Goal: Task Accomplishment & Management: Complete application form

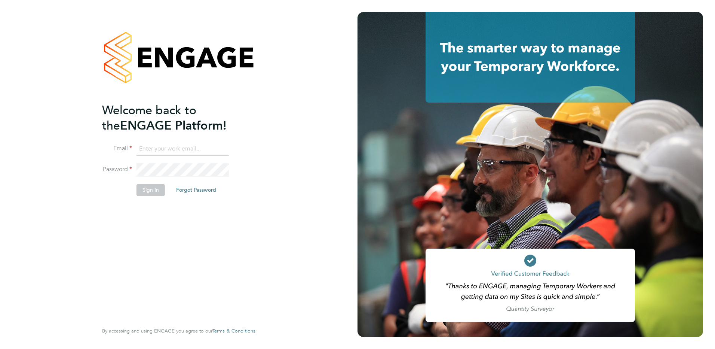
type input "simon.woodcock@vgcgroup.co.uk"
click at [148, 186] on button "Sign In" at bounding box center [150, 190] width 28 height 12
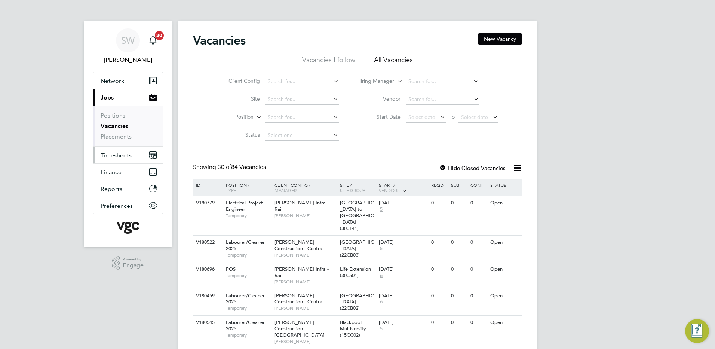
click at [125, 153] on span "Timesheets" at bounding box center [116, 154] width 31 height 7
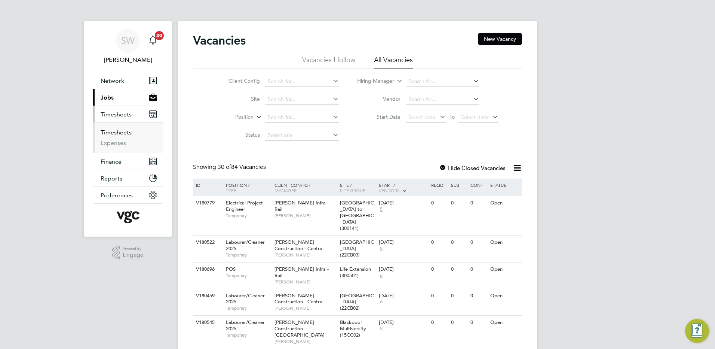
click at [122, 130] on link "Timesheets" at bounding box center [116, 132] width 31 height 7
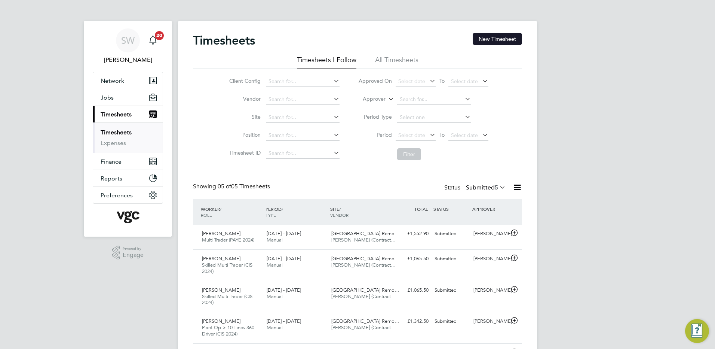
click at [485, 34] on button "New Timesheet" at bounding box center [497, 39] width 49 height 12
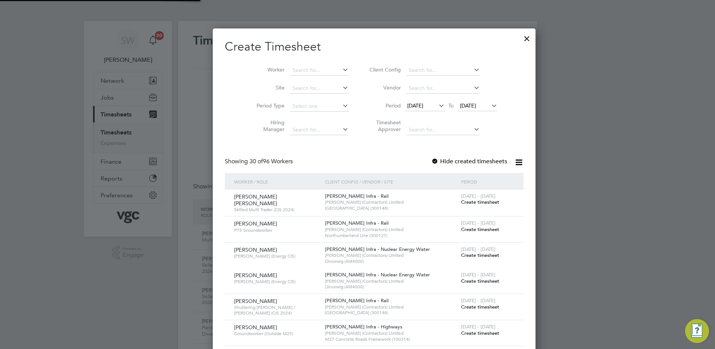
scroll to position [1162, 289]
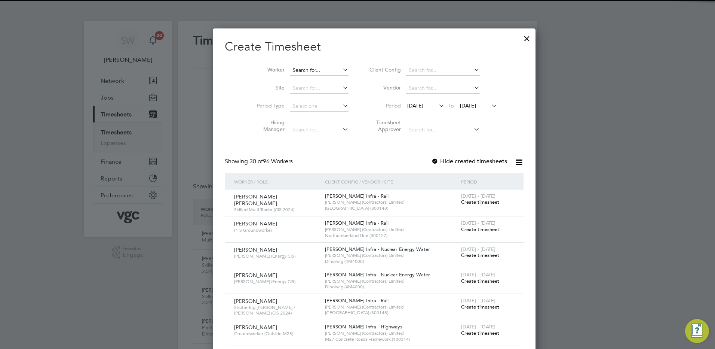
click at [290, 68] on input at bounding box center [319, 70] width 59 height 10
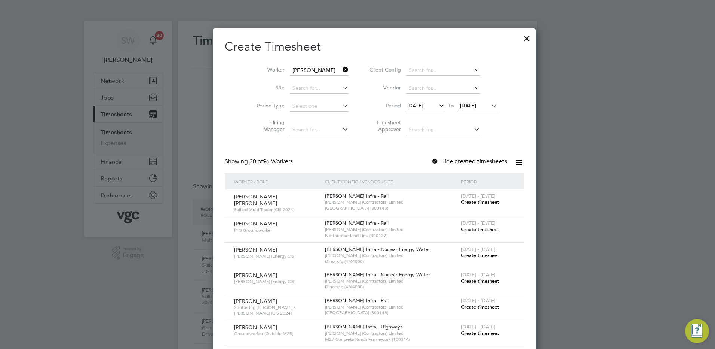
click at [297, 99] on li "Tim othy Palin" at bounding box center [319, 100] width 92 height 10
type input "[PERSON_NAME]"
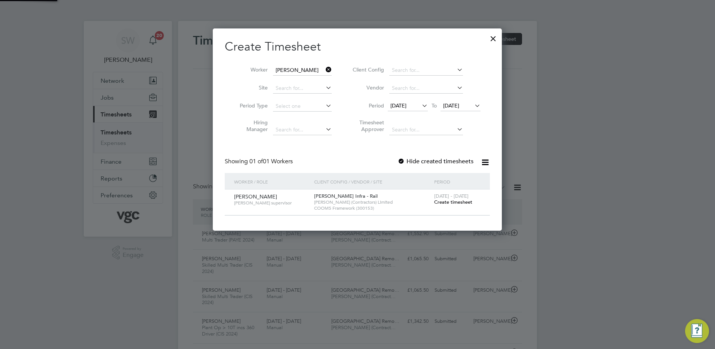
scroll to position [202, 289]
click at [451, 200] on span "Create timesheet" at bounding box center [453, 202] width 38 height 6
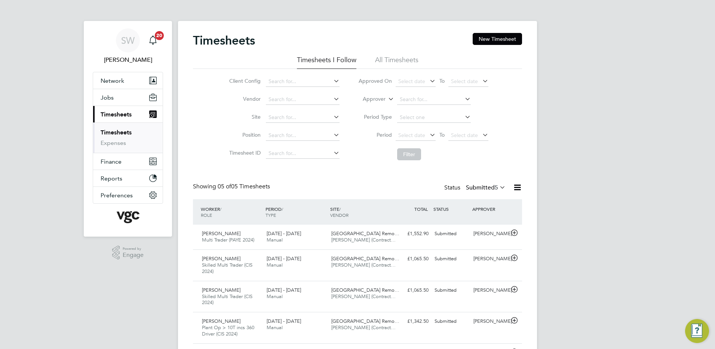
scroll to position [4, 4]
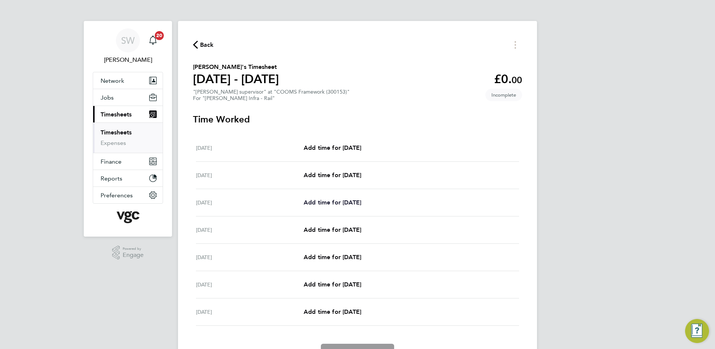
click at [336, 202] on span "Add time for Mon 22 Sep" at bounding box center [333, 202] width 58 height 7
select select "30"
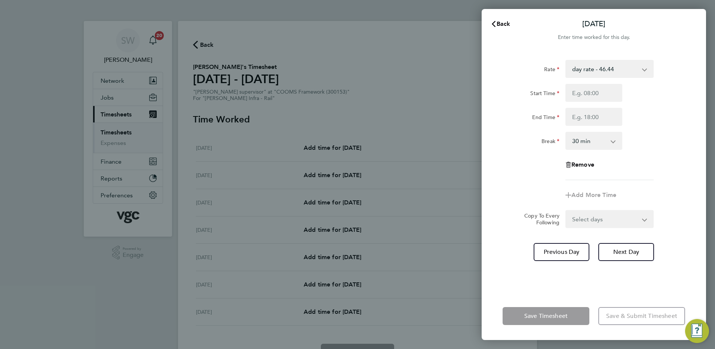
click at [643, 70] on select "day rate - 46.44 nights - 48.60 weekends - 54.00 xmas bonus - 450.00 xmas doubl…" at bounding box center [605, 69] width 78 height 16
select select "30"
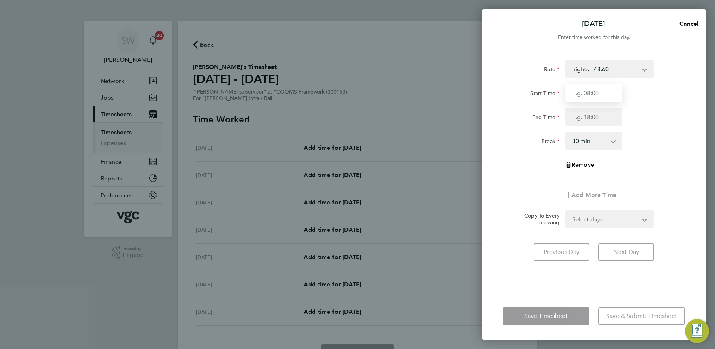
click at [580, 90] on input "Start Time" at bounding box center [593, 93] width 57 height 18
type input "20:00"
type input "06:30"
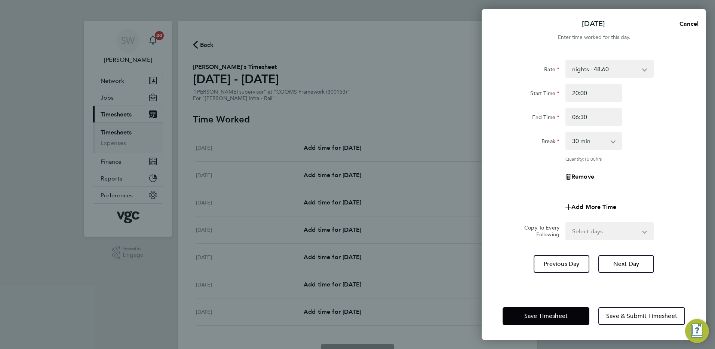
click at [642, 230] on select "Select days Day Tuesday Wednesday Thursday Friday" at bounding box center [605, 231] width 79 height 16
select select "TUE"
click at [566, 223] on select "Select days Day Tuesday Wednesday Thursday Friday" at bounding box center [605, 231] width 79 height 16
select select "2025-09-26"
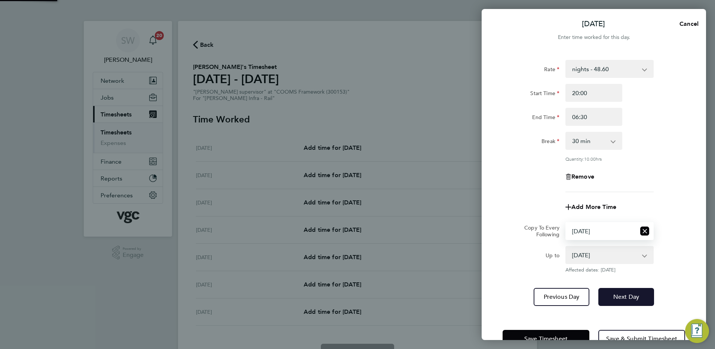
click at [613, 292] on button "Next Day" at bounding box center [626, 297] width 56 height 18
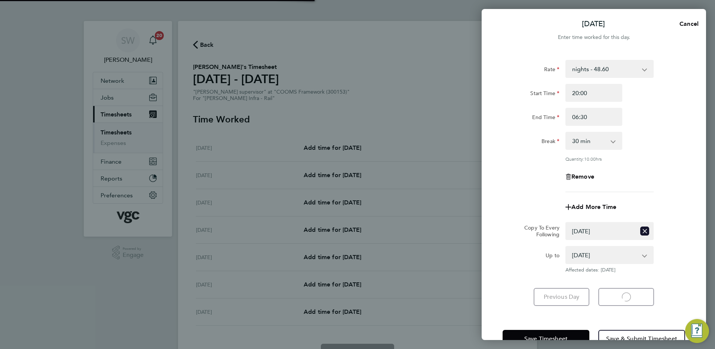
select select "30"
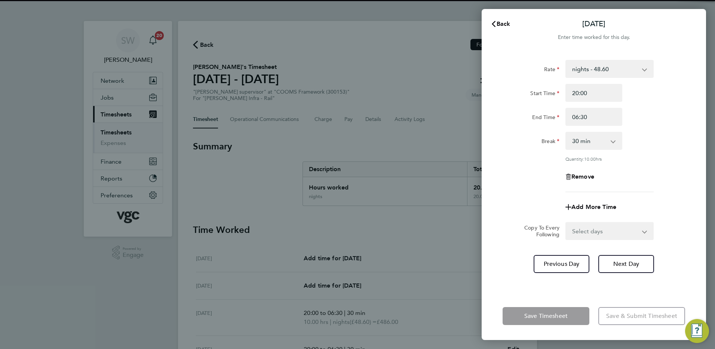
click at [644, 230] on select "Select days Day Wednesday Thursday Friday" at bounding box center [605, 231] width 79 height 16
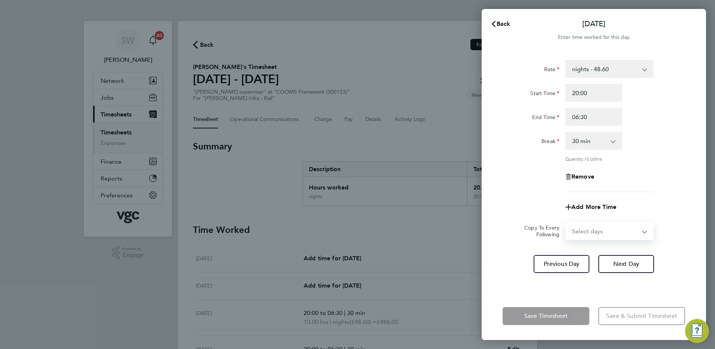
select select "WED"
click at [566, 223] on select "Select days Day Wednesday Thursday Friday" at bounding box center [605, 231] width 79 height 16
select select "2025-09-26"
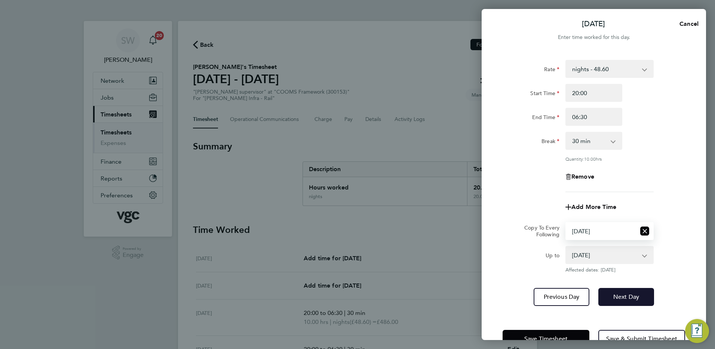
drag, startPoint x: 625, startPoint y: 297, endPoint x: 627, endPoint y: 290, distance: 7.2
click at [625, 297] on span "Next Day" at bounding box center [626, 296] width 26 height 7
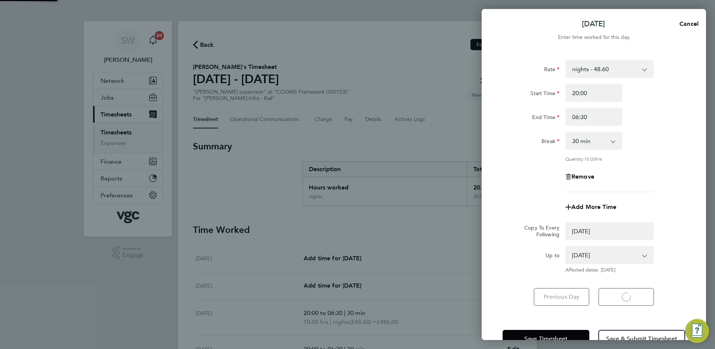
select select "0: null"
select select "30"
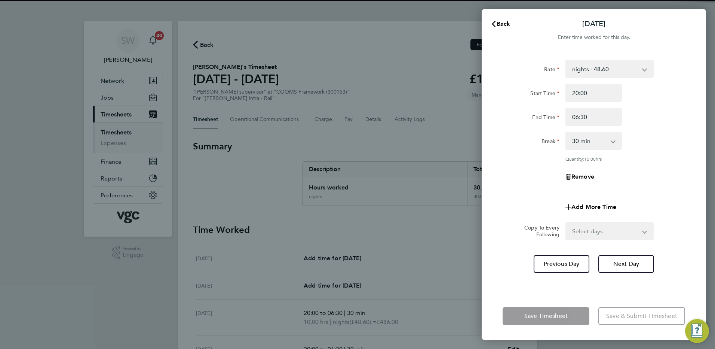
click at [644, 230] on select "Select days Day Thursday Friday" at bounding box center [605, 231] width 79 height 16
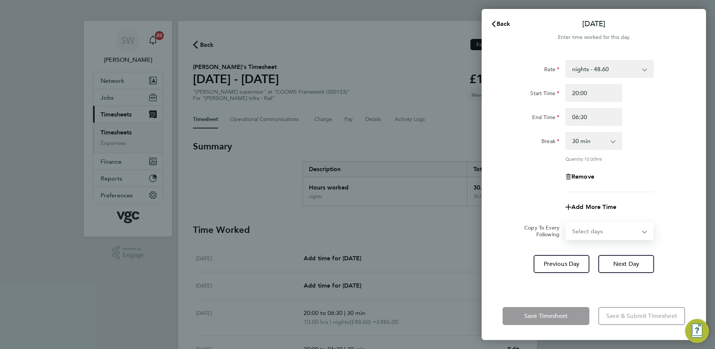
select select "THU"
click at [566, 223] on select "Select days Day Thursday Friday" at bounding box center [605, 231] width 79 height 16
select select "2025-09-26"
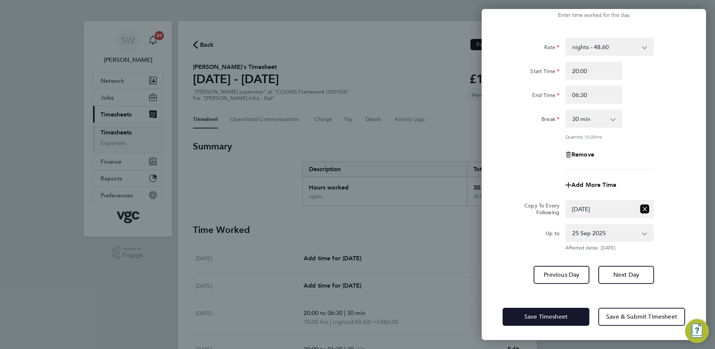
click at [529, 323] on button "Save Timesheet" at bounding box center [546, 316] width 87 height 18
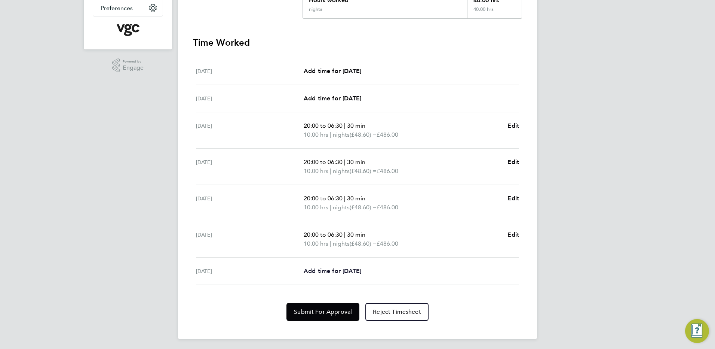
click at [317, 269] on span "Add time for Fri 26 Sep" at bounding box center [333, 270] width 58 height 7
select select "30"
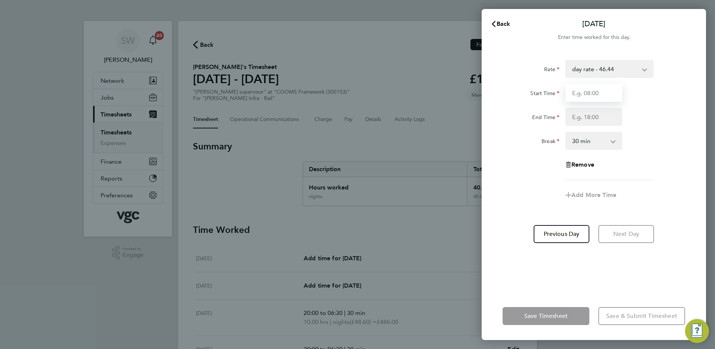
click at [585, 92] on input "Start Time" at bounding box center [593, 93] width 57 height 18
type input "07:00"
click at [578, 113] on input "End Time" at bounding box center [593, 117] width 57 height 18
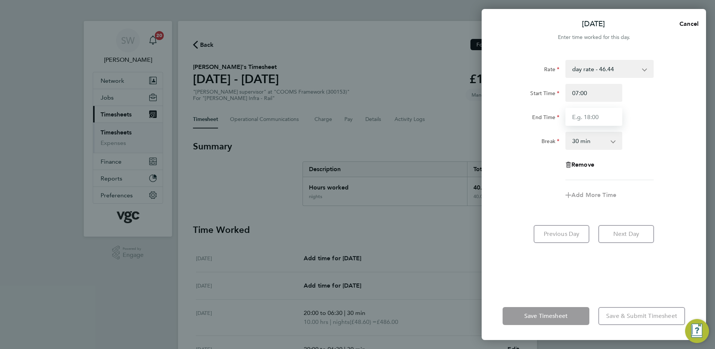
type input "17:30"
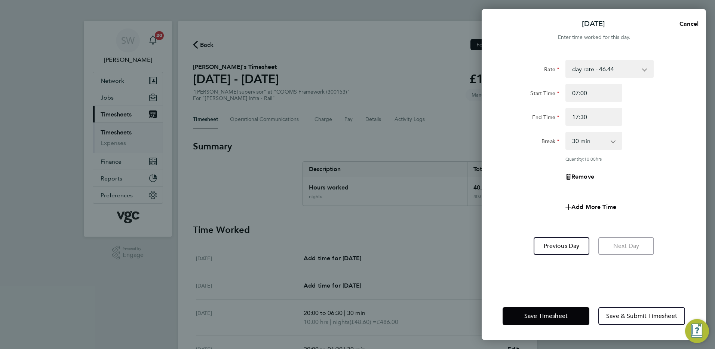
click at [522, 265] on div "Rate day rate - 46.44 nights - 48.60 weekends - 54.00 xmas bonus - 450.00 xmas …" at bounding box center [594, 171] width 224 height 241
click at [527, 310] on button "Save Timesheet" at bounding box center [546, 316] width 87 height 18
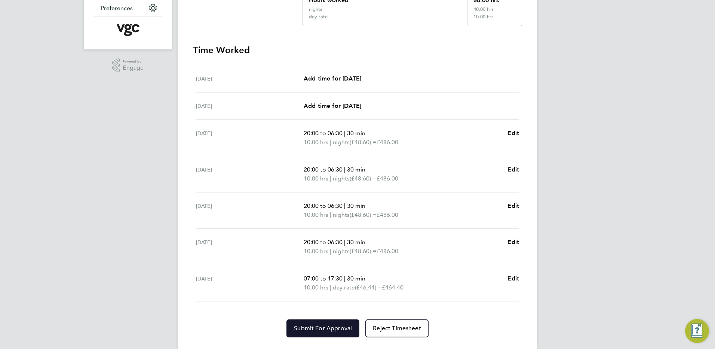
click at [326, 328] on span "Submit For Approval" at bounding box center [323, 327] width 58 height 7
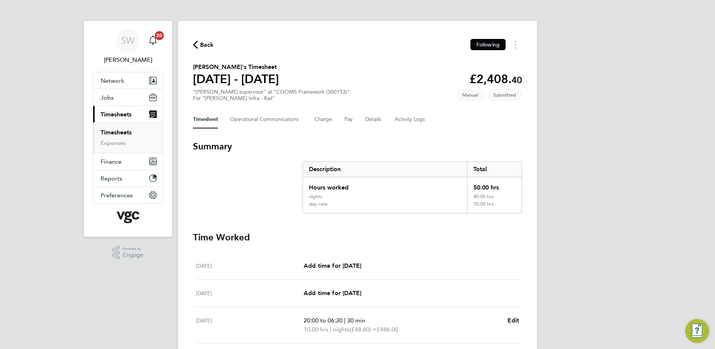
click at [117, 131] on link "Timesheets" at bounding box center [116, 132] width 31 height 7
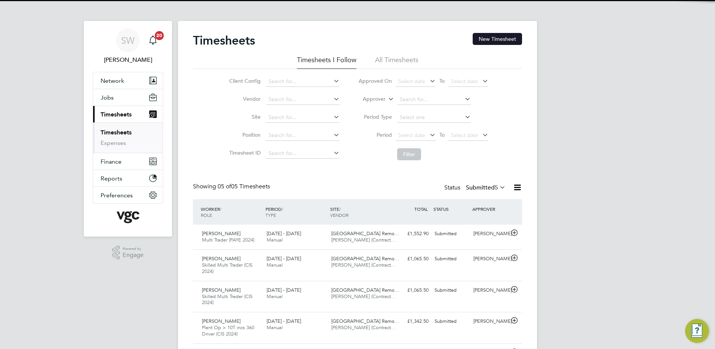
click at [487, 35] on button "New Timesheet" at bounding box center [497, 39] width 49 height 12
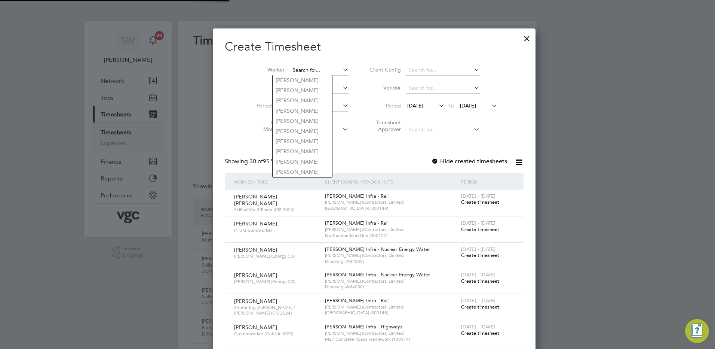
click at [302, 65] on input at bounding box center [319, 70] width 59 height 10
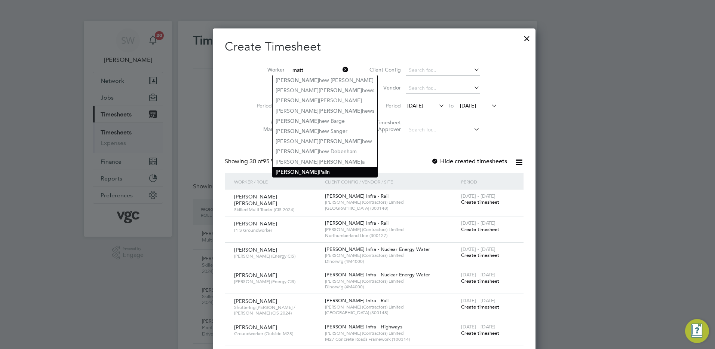
click at [294, 168] on li "Matt Palin" at bounding box center [325, 172] width 105 height 10
type input "[PERSON_NAME]"
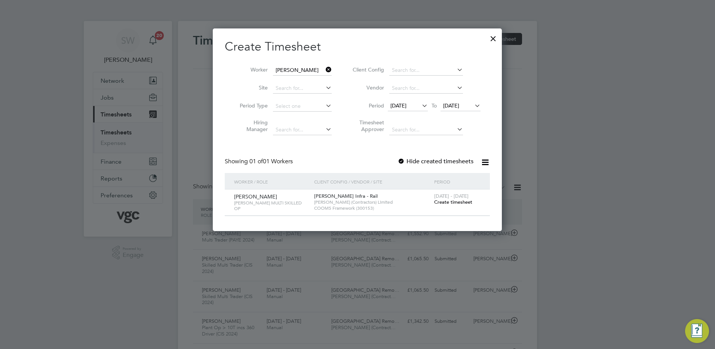
click at [448, 199] on span "Create timesheet" at bounding box center [453, 202] width 38 height 6
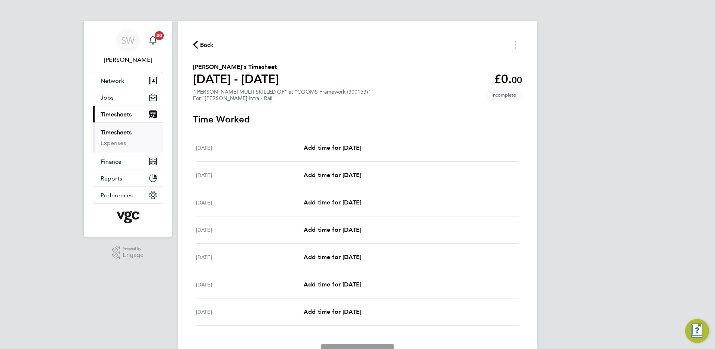
click at [342, 201] on span "Add time for Mon 22 Sep" at bounding box center [333, 202] width 58 height 7
select select "30"
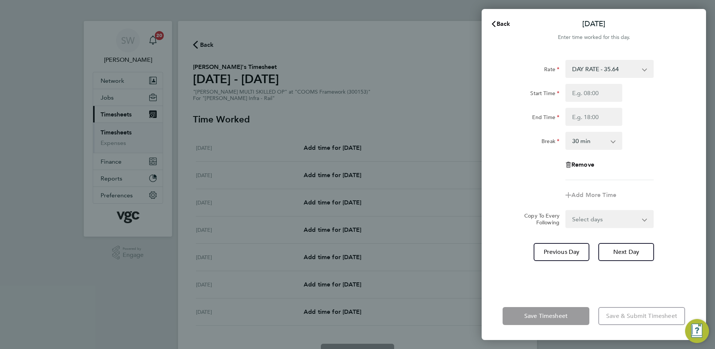
click at [641, 72] on select "DAY RATE - 35.64 WEEKEND - 46.44 NIGHT RATE - 41.04 xmas Bonus - 450.00 xmas do…" at bounding box center [605, 69] width 78 height 16
select select "30"
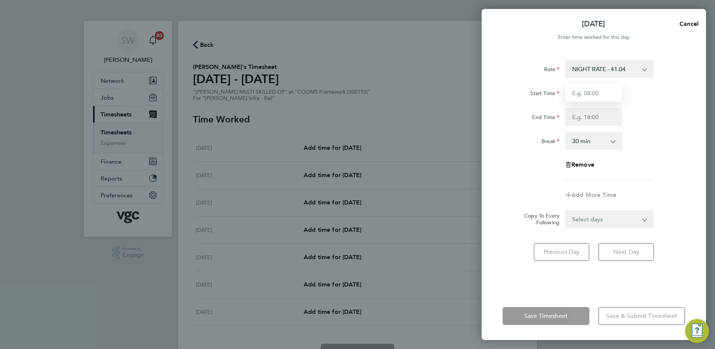
click at [570, 93] on input "Start Time" at bounding box center [593, 93] width 57 height 18
type input "20:00"
type input "06:30"
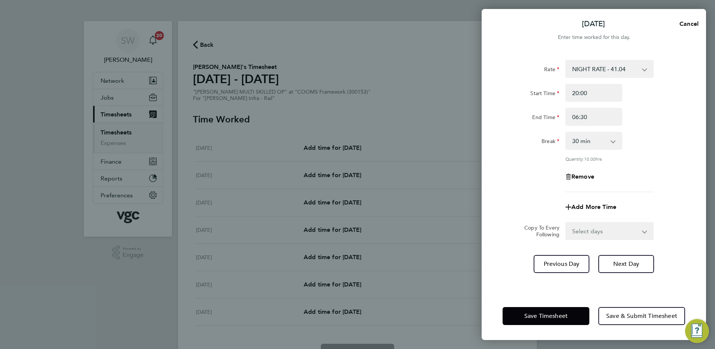
drag, startPoint x: 643, startPoint y: 232, endPoint x: 639, endPoint y: 233, distance: 4.3
click at [643, 232] on select "Select days Day Tuesday Wednesday Thursday Friday" at bounding box center [605, 231] width 79 height 16
select select "TUE"
click at [566, 223] on select "Select days Day Tuesday Wednesday Thursday Friday" at bounding box center [605, 231] width 79 height 16
select select "2025-09-26"
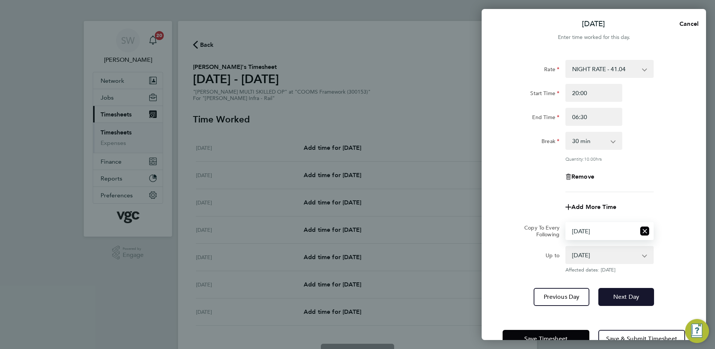
click at [614, 304] on button "Next Day" at bounding box center [626, 297] width 56 height 18
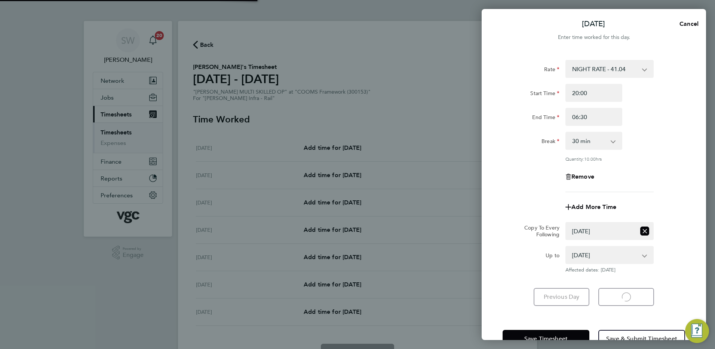
select select "30"
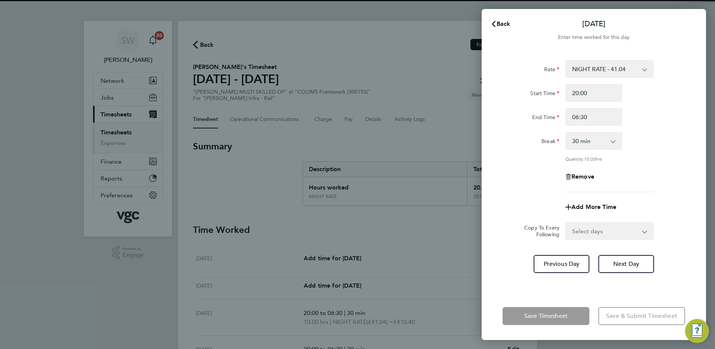
click at [642, 228] on select "Select days Day Wednesday Thursday Friday" at bounding box center [605, 231] width 79 height 16
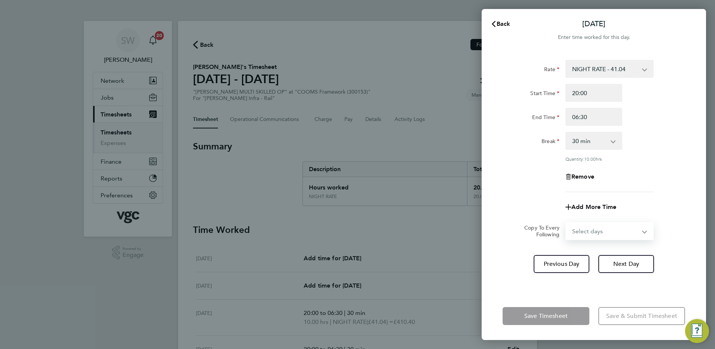
select select "WED"
click at [566, 223] on select "Select days Day Wednesday Thursday Friday" at bounding box center [605, 231] width 79 height 16
select select "2025-09-26"
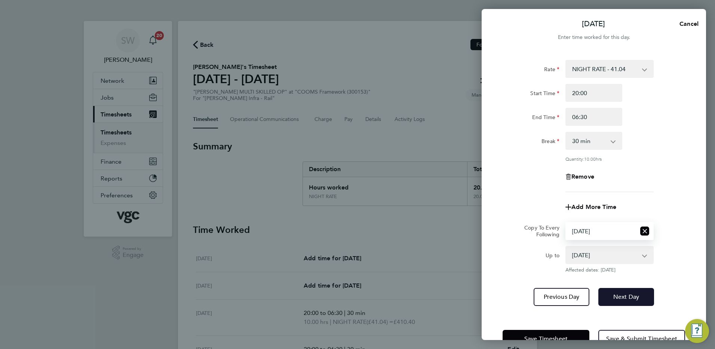
click at [622, 299] on button "Next Day" at bounding box center [626, 297] width 56 height 18
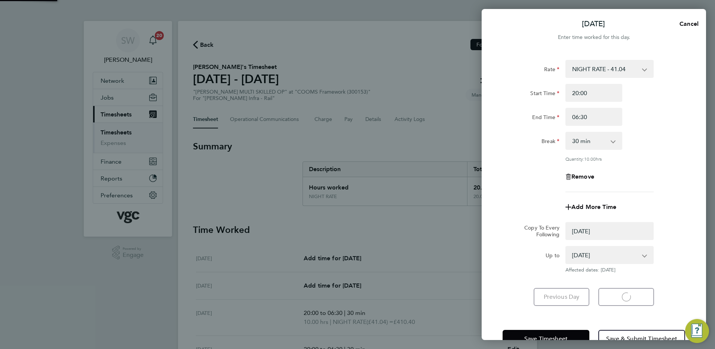
select select "0: null"
select select "30"
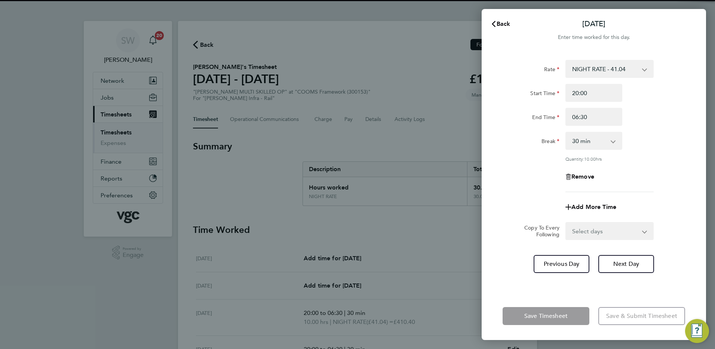
click at [644, 231] on select "Select days Day Thursday Friday" at bounding box center [605, 231] width 79 height 16
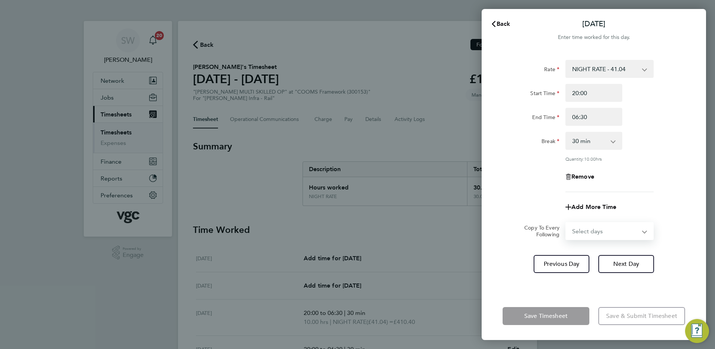
select select "THU"
click at [566, 223] on select "Select days Day Thursday Friday" at bounding box center [605, 231] width 79 height 16
select select "2025-09-26"
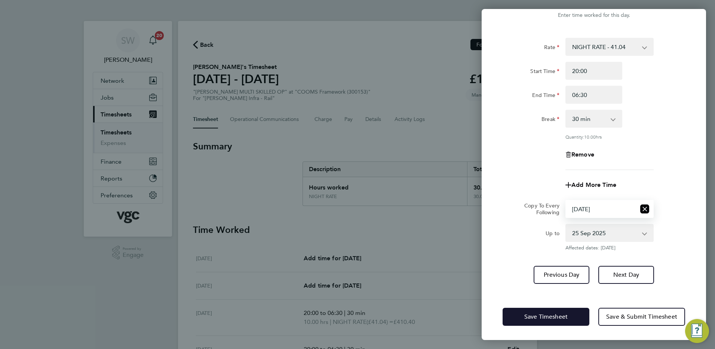
drag, startPoint x: 519, startPoint y: 315, endPoint x: 501, endPoint y: 307, distance: 18.6
click at [518, 315] on button "Save Timesheet" at bounding box center [546, 316] width 87 height 18
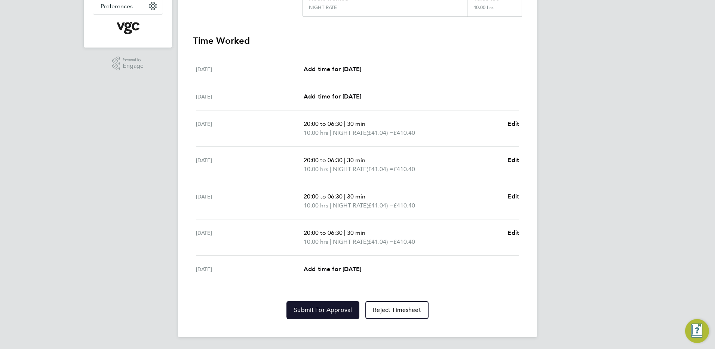
click at [311, 305] on button "Submit For Approval" at bounding box center [322, 310] width 73 height 18
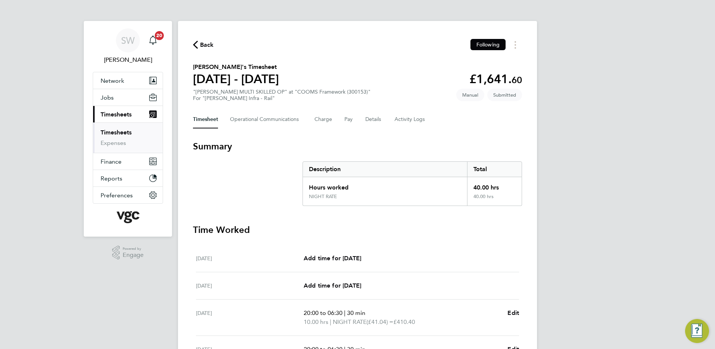
click at [120, 116] on span "Timesheets" at bounding box center [116, 114] width 31 height 7
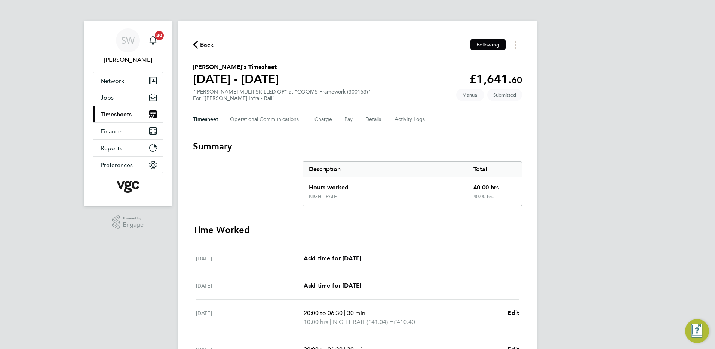
click at [120, 116] on span "Timesheets" at bounding box center [116, 114] width 31 height 7
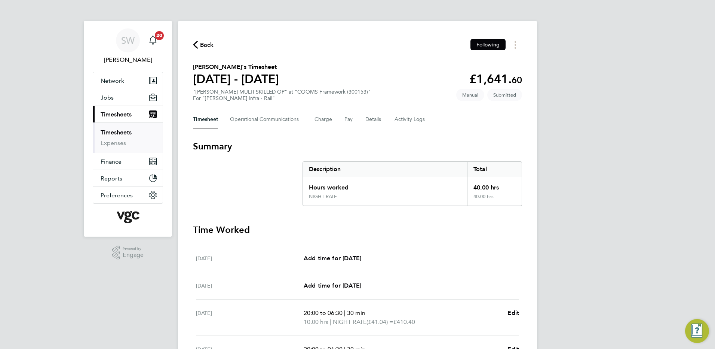
click at [114, 133] on link "Timesheets" at bounding box center [116, 132] width 31 height 7
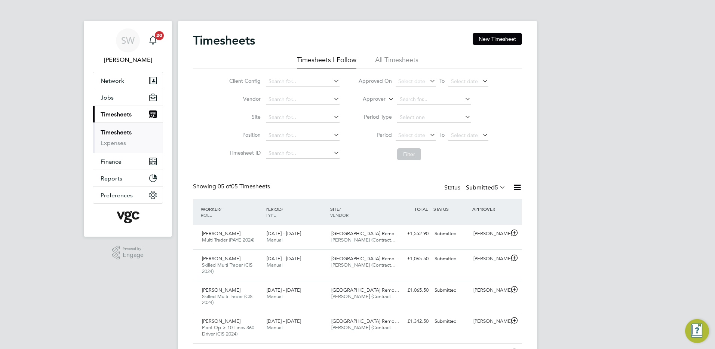
drag, startPoint x: 498, startPoint y: 41, endPoint x: 488, endPoint y: 40, distance: 10.5
click at [498, 41] on button "New Timesheet" at bounding box center [497, 39] width 49 height 12
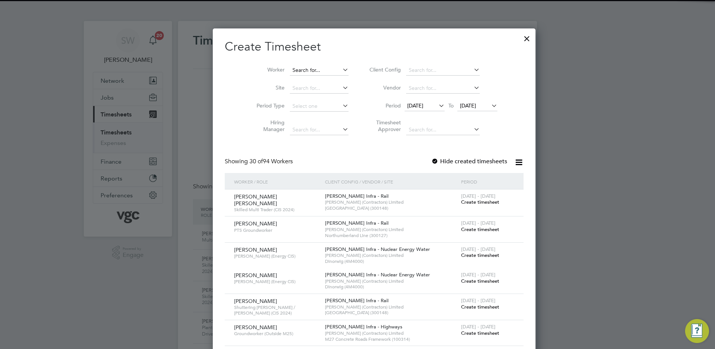
click at [292, 66] on input at bounding box center [319, 70] width 59 height 10
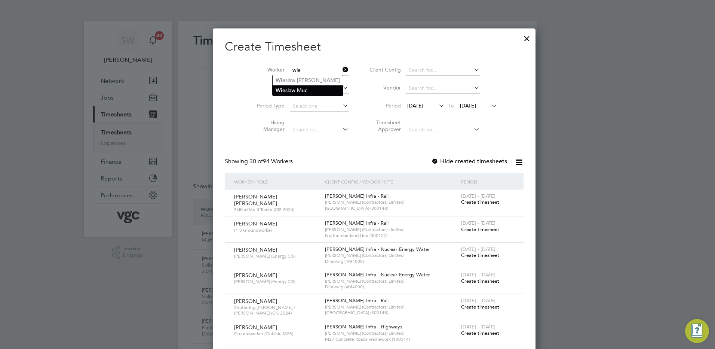
click at [283, 89] on b "Wie" at bounding box center [281, 90] width 10 height 6
type input "[PERSON_NAME] Muc"
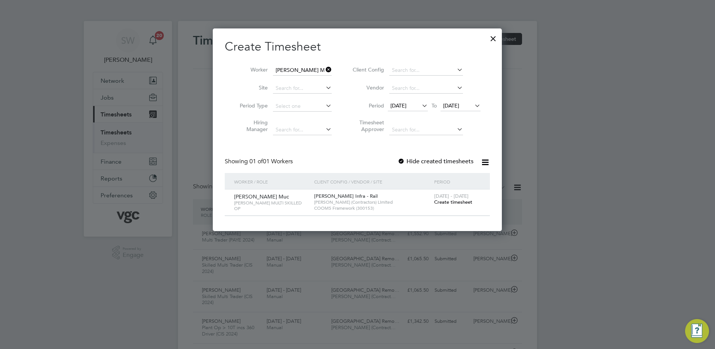
click at [444, 200] on span "Create timesheet" at bounding box center [453, 202] width 38 height 6
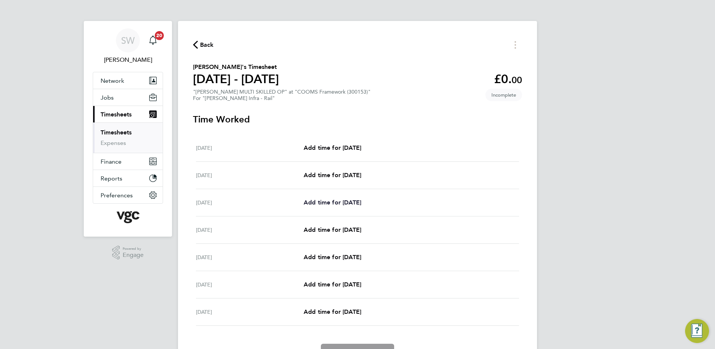
click at [332, 201] on span "Add time for Mon 22 Sep" at bounding box center [333, 202] width 58 height 7
select select "30"
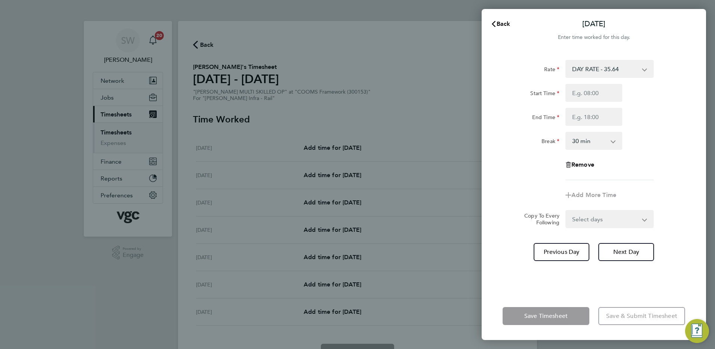
click at [644, 70] on app-icon-cross-button at bounding box center [648, 69] width 9 height 16
click at [643, 70] on select "DAY RATE - 35.64 NIGHT RATE - 41.04 WEEKEND - 46.44 xmas bonus - 450.00 xmas do…" at bounding box center [605, 69] width 78 height 16
select select "30"
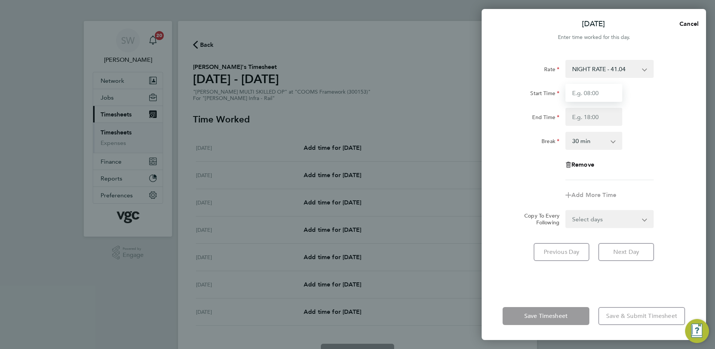
click at [586, 93] on input "Start Time" at bounding box center [593, 93] width 57 height 18
type input "20:00"
type input "06:30"
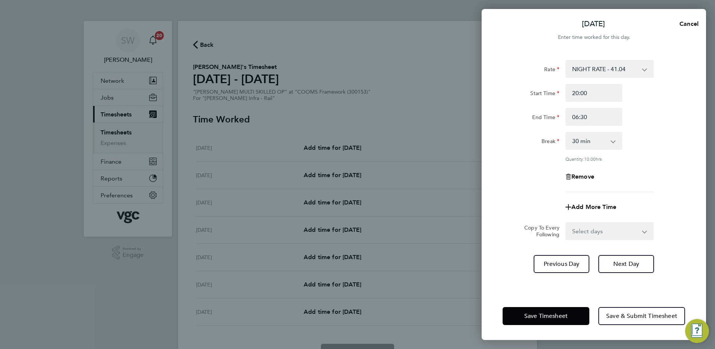
click at [642, 230] on select "Select days Day Tuesday Wednesday Thursday Friday" at bounding box center [605, 231] width 79 height 16
select select "TUE"
click at [566, 223] on select "Select days Day Tuesday Wednesday Thursday Friday" at bounding box center [605, 231] width 79 height 16
select select "2025-09-26"
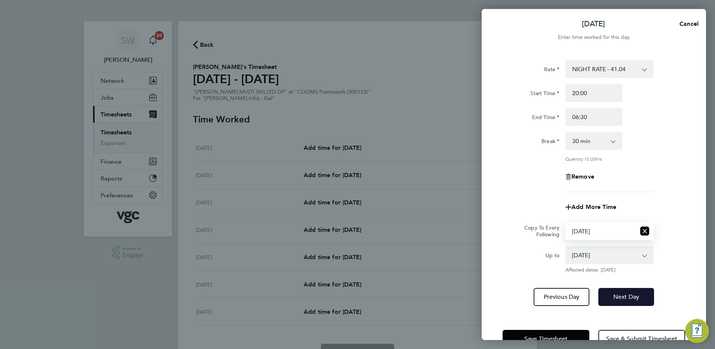
click at [623, 293] on span "Next Day" at bounding box center [626, 296] width 26 height 7
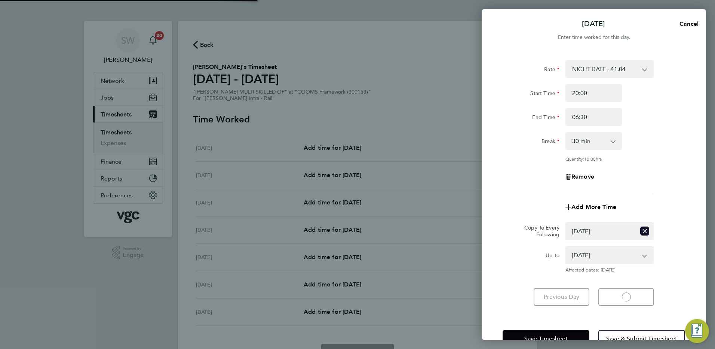
select select "30"
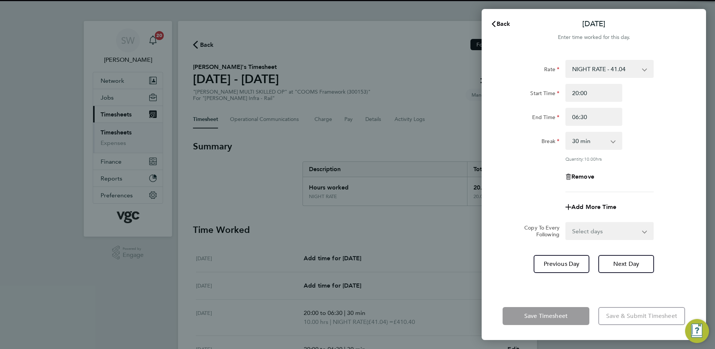
click at [644, 230] on select "Select days Day Wednesday Thursday Friday" at bounding box center [605, 231] width 79 height 16
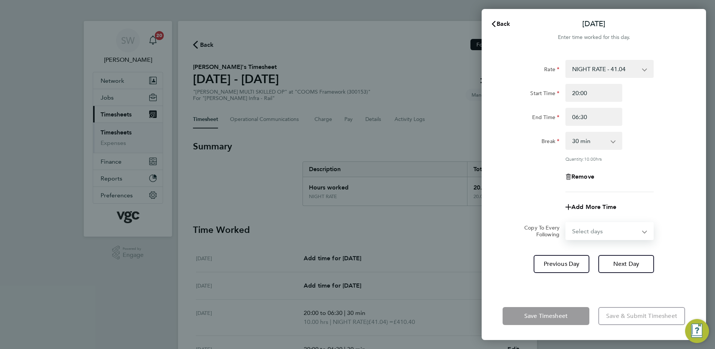
select select "WED"
click at [566, 223] on select "Select days Day Wednesday Thursday Friday" at bounding box center [605, 231] width 79 height 16
select select "2025-09-26"
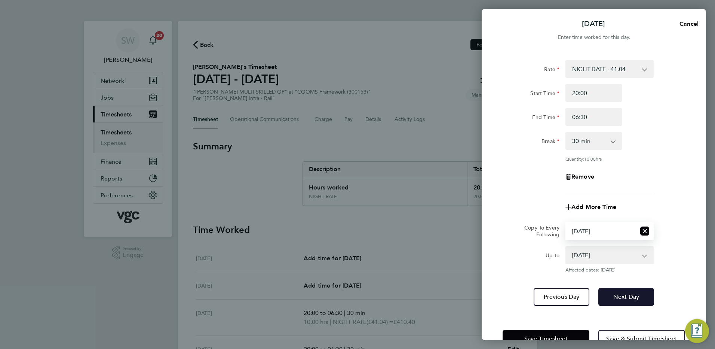
click at [614, 293] on span "Next Day" at bounding box center [626, 296] width 26 height 7
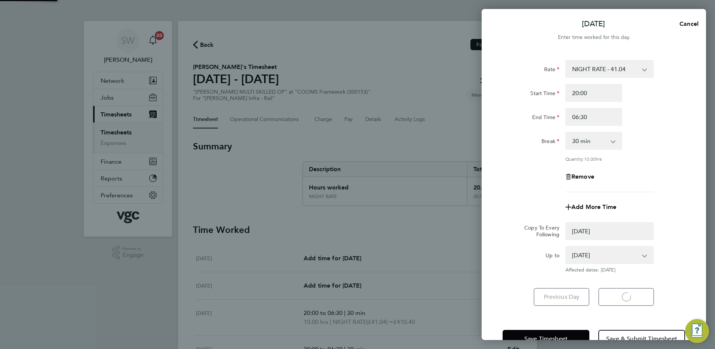
select select "0: null"
select select "30"
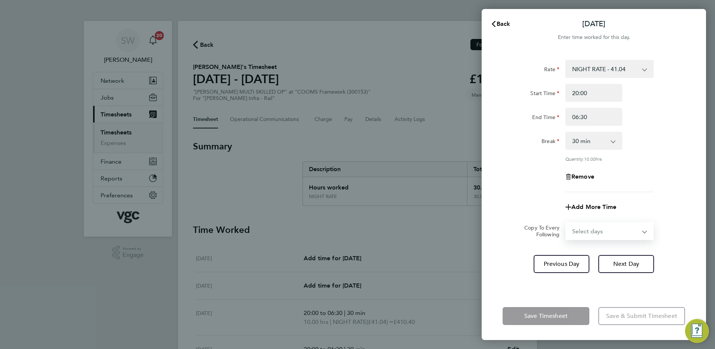
click at [642, 230] on select "Select days Day Thursday Friday" at bounding box center [605, 231] width 79 height 16
select select "THU"
click at [566, 223] on select "Select days Day Thursday Friday" at bounding box center [605, 231] width 79 height 16
select select "2025-09-26"
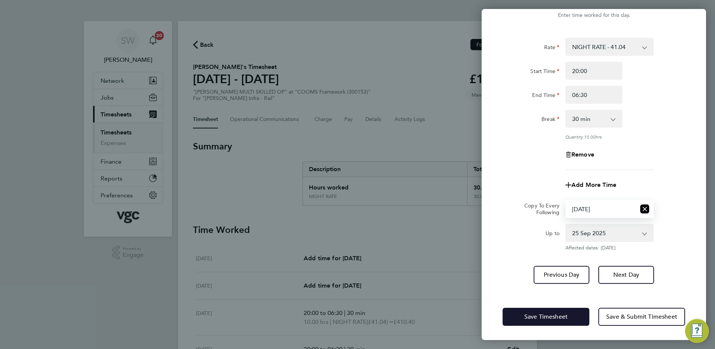
drag, startPoint x: 528, startPoint y: 314, endPoint x: 456, endPoint y: 273, distance: 83.1
click at [528, 314] on span "Save Timesheet" at bounding box center [545, 316] width 43 height 7
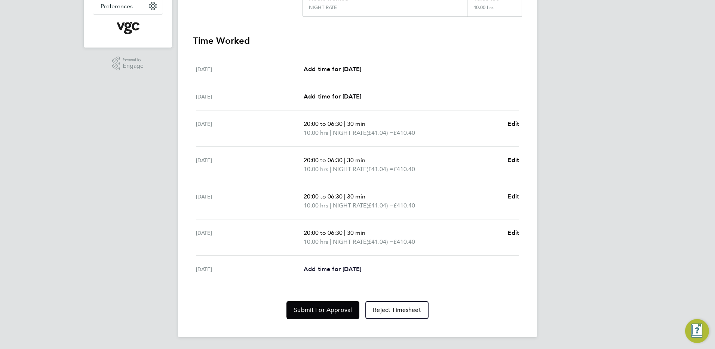
click at [342, 266] on span "Add time for Fri 26 Sep" at bounding box center [333, 268] width 58 height 7
select select "30"
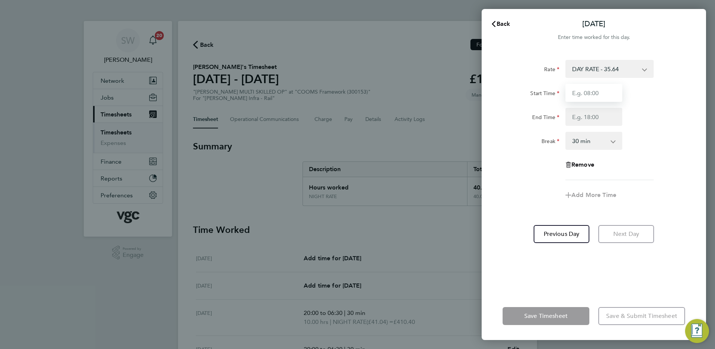
click at [590, 89] on input "Start Time" at bounding box center [593, 93] width 57 height 18
type input "07:00"
type input "17:30"
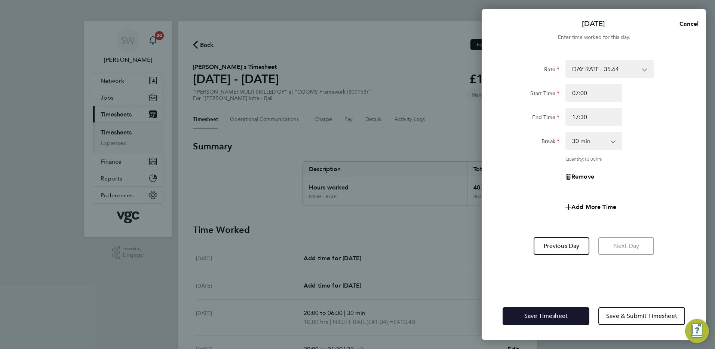
drag, startPoint x: 514, startPoint y: 315, endPoint x: 480, endPoint y: 270, distance: 56.5
click at [514, 315] on button "Save Timesheet" at bounding box center [546, 316] width 87 height 18
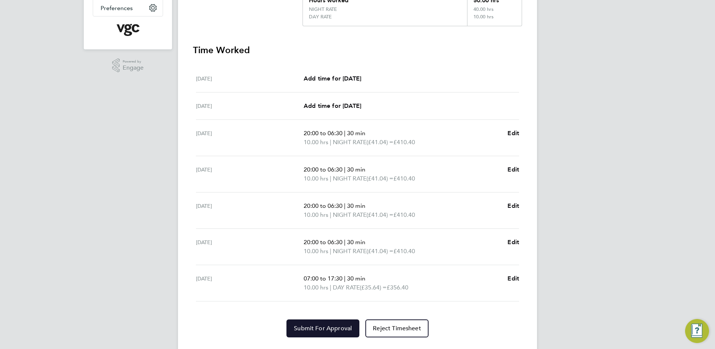
click at [321, 324] on span "Submit For Approval" at bounding box center [323, 327] width 58 height 7
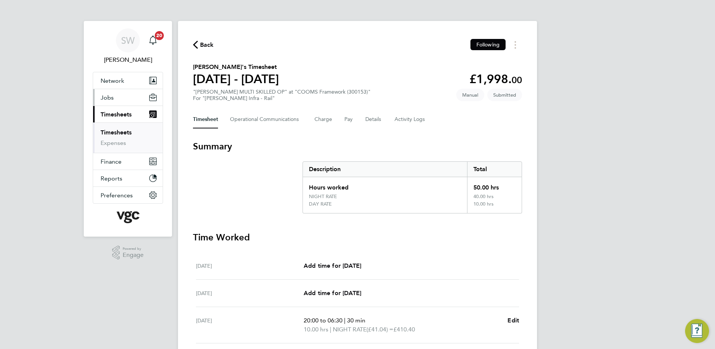
click at [108, 99] on span "Jobs" at bounding box center [107, 97] width 13 height 7
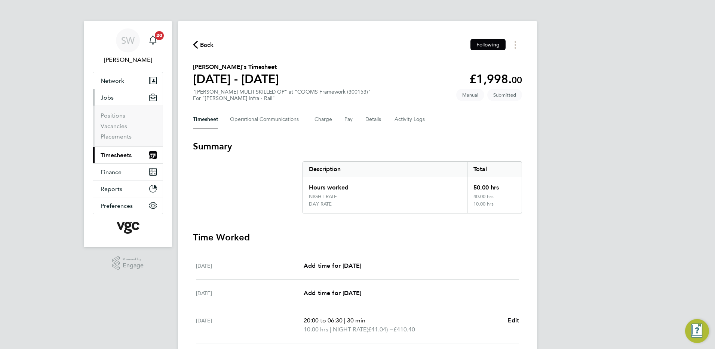
click at [108, 156] on span "Timesheets" at bounding box center [116, 154] width 31 height 7
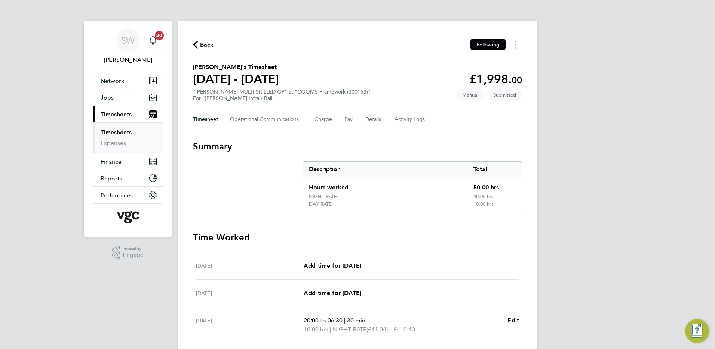
click at [112, 133] on link "Timesheets" at bounding box center [116, 132] width 31 height 7
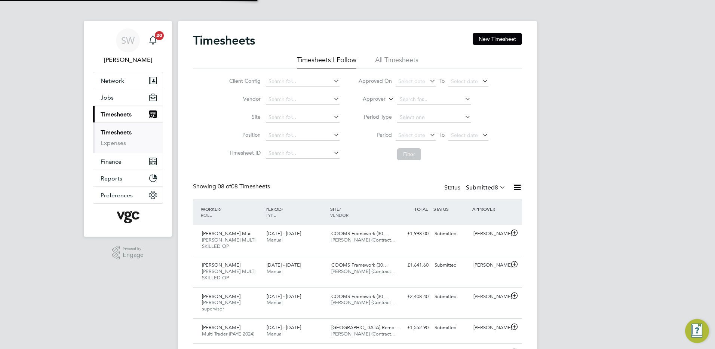
scroll to position [19, 65]
click at [446, 233] on div "Submitted" at bounding box center [451, 233] width 39 height 12
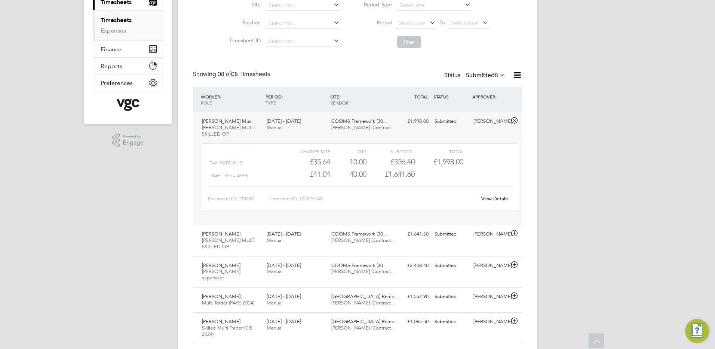
click at [488, 195] on link "View Details" at bounding box center [494, 198] width 27 height 6
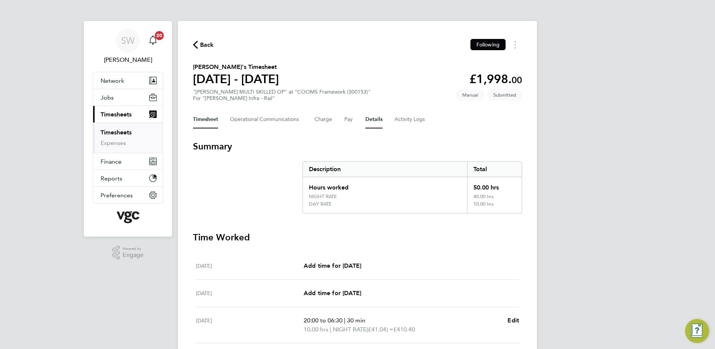
click at [368, 119] on button "Details" at bounding box center [373, 119] width 17 height 18
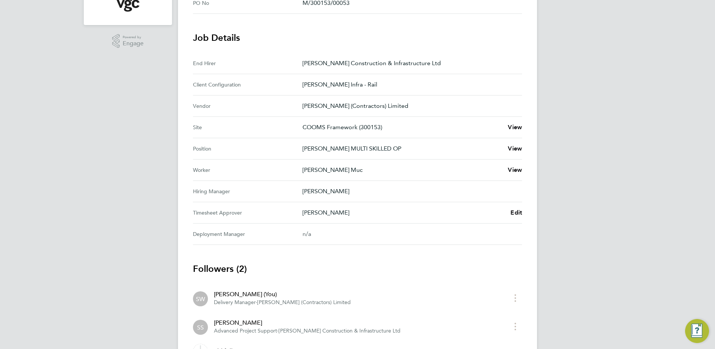
scroll to position [224, 0]
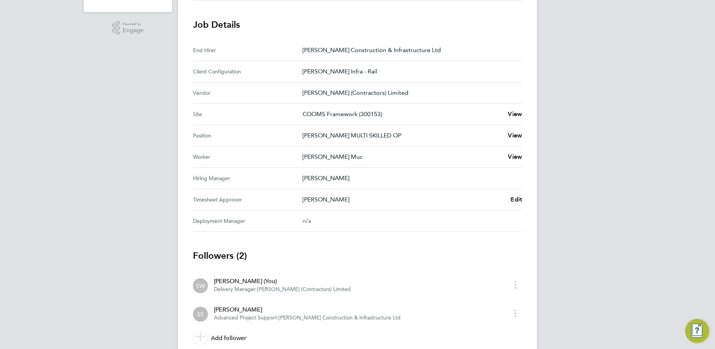
click at [516, 200] on span "Edit" at bounding box center [516, 199] width 12 height 7
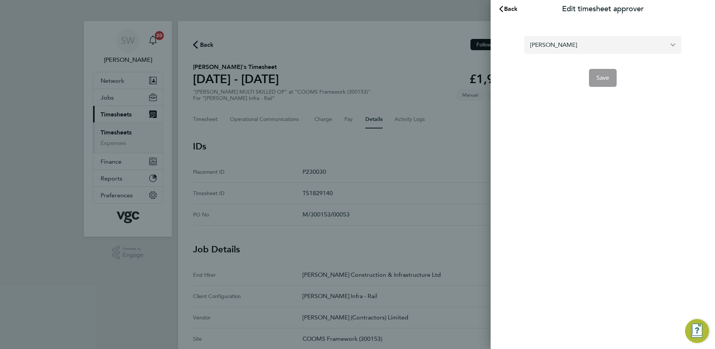
click at [587, 46] on input "[PERSON_NAME]" at bounding box center [602, 45] width 157 height 18
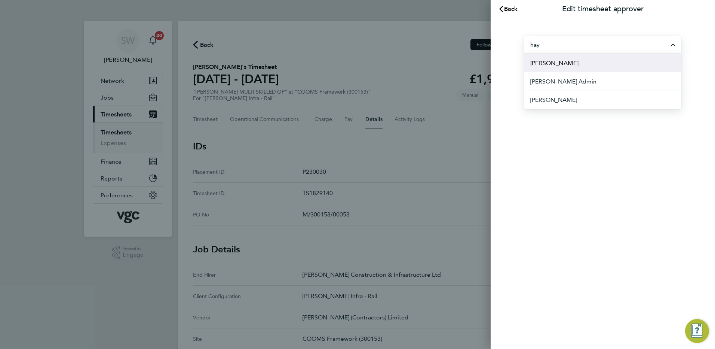
click at [560, 64] on span "[PERSON_NAME]" at bounding box center [554, 63] width 48 height 9
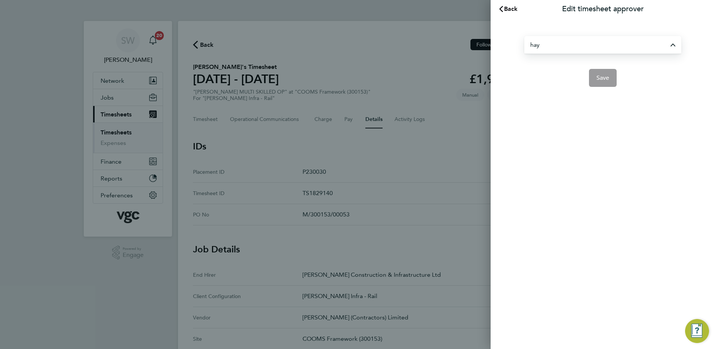
type input "[PERSON_NAME]"
click at [593, 75] on button "Save" at bounding box center [603, 78] width 28 height 18
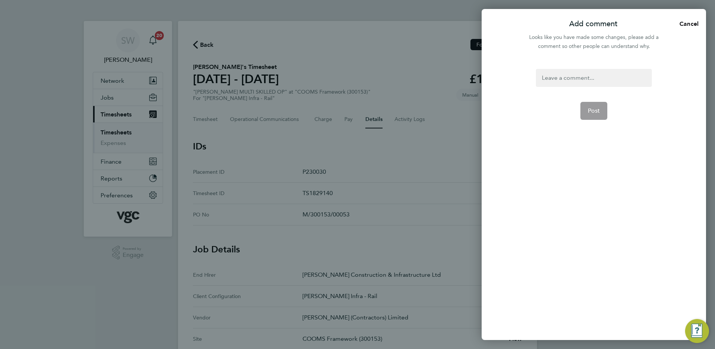
click at [565, 75] on div at bounding box center [594, 78] width 116 height 18
drag, startPoint x: 552, startPoint y: 97, endPoint x: 548, endPoint y: 80, distance: 17.1
click at [552, 96] on form "steve on A\L Post" at bounding box center [594, 156] width 122 height 175
drag, startPoint x: 542, startPoint y: 77, endPoint x: 577, endPoint y: 74, distance: 35.7
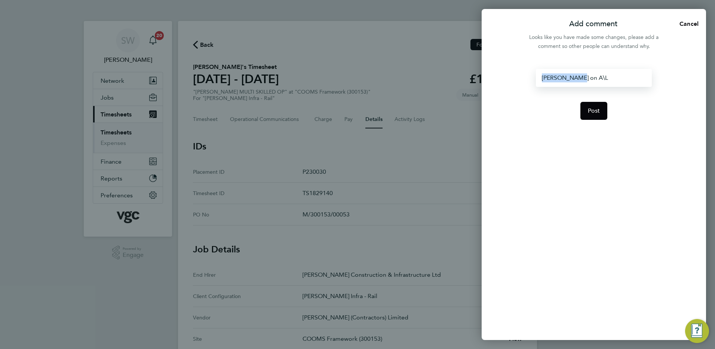
click at [578, 74] on div "steve on A\L" at bounding box center [594, 78] width 116 height 18
copy div "steve on A\L"
click at [590, 108] on span "Post" at bounding box center [594, 110] width 12 height 7
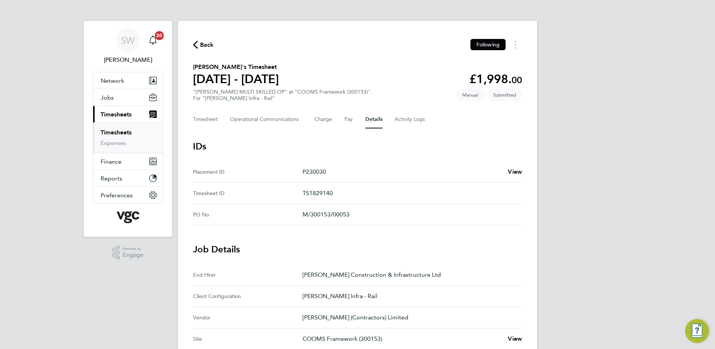
click at [104, 132] on link "Timesheets" at bounding box center [116, 132] width 31 height 7
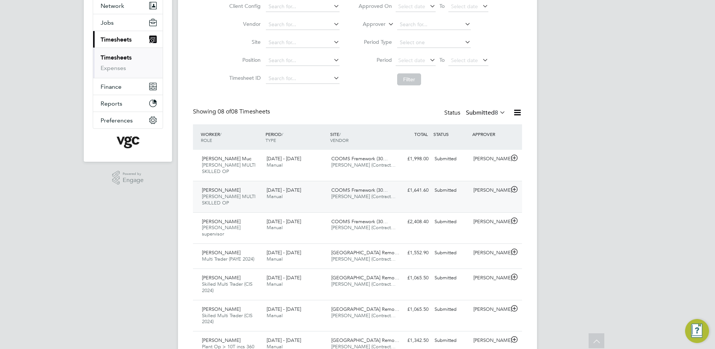
click at [458, 184] on div "Submitted" at bounding box center [451, 190] width 39 height 12
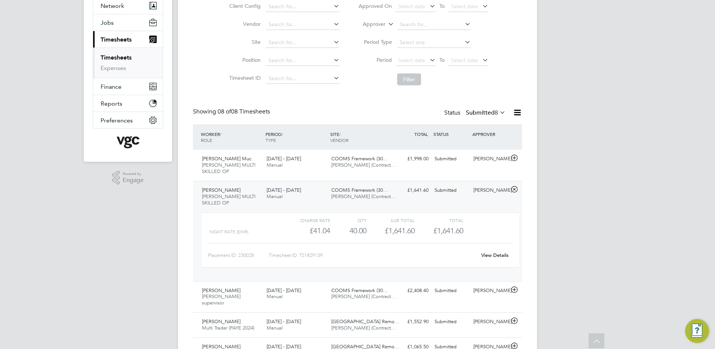
click at [490, 252] on link "View Details" at bounding box center [494, 255] width 27 height 6
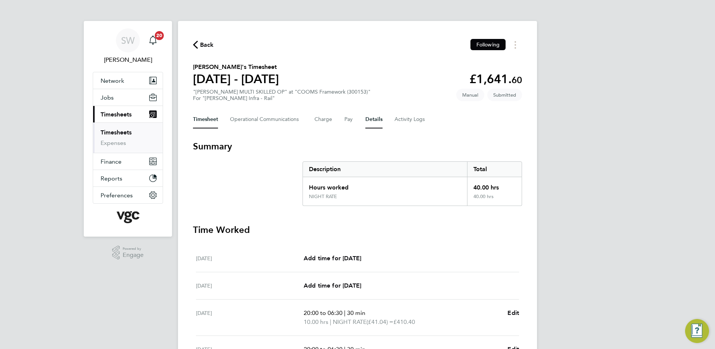
click at [371, 116] on button "Details" at bounding box center [373, 119] width 17 height 18
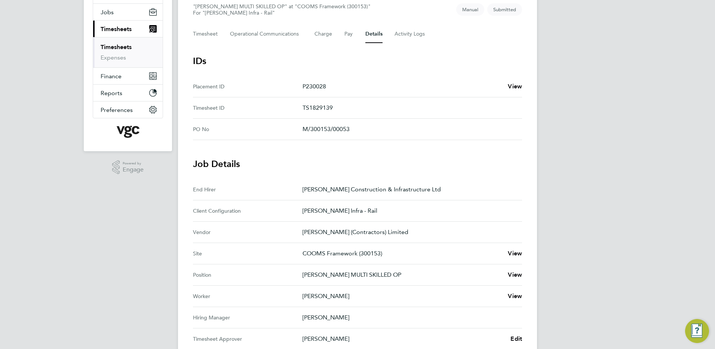
scroll to position [187, 0]
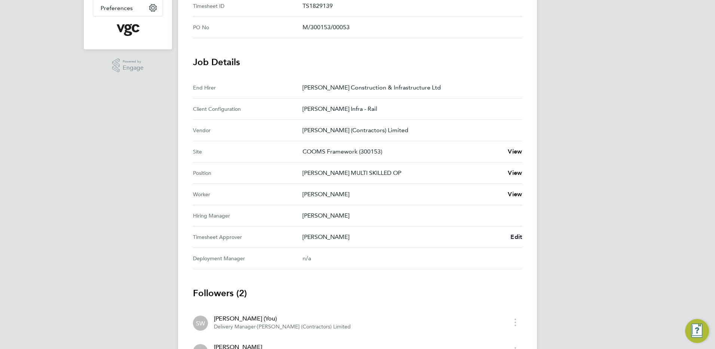
click at [513, 235] on span "Edit" at bounding box center [516, 236] width 12 height 7
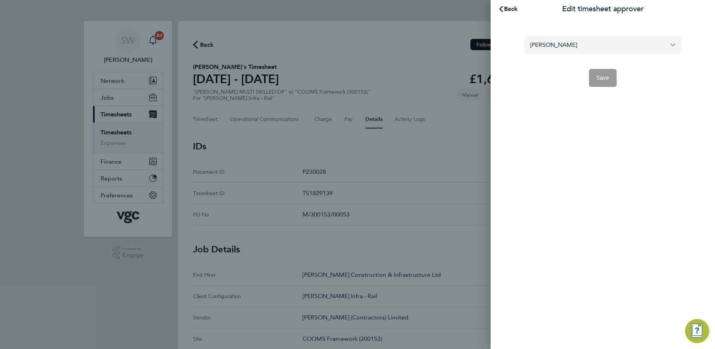
click at [602, 47] on input "[PERSON_NAME]" at bounding box center [602, 45] width 157 height 18
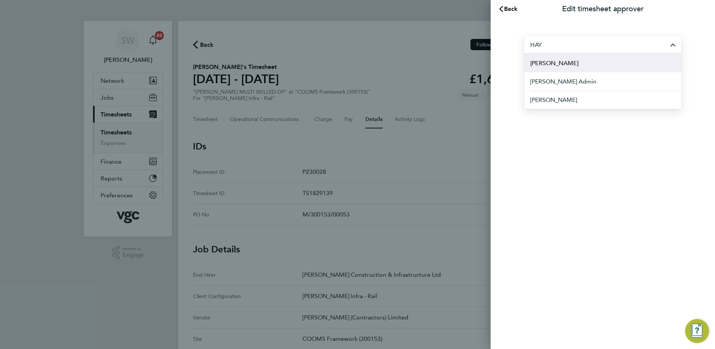
click at [570, 64] on span "[PERSON_NAME]" at bounding box center [554, 63] width 48 height 9
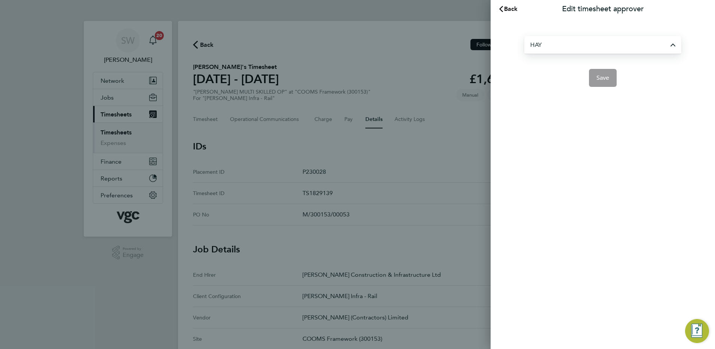
type input "[PERSON_NAME]"
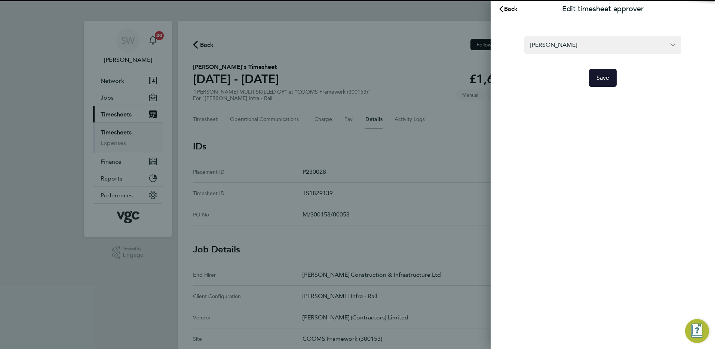
click at [602, 76] on span "Save" at bounding box center [602, 77] width 13 height 7
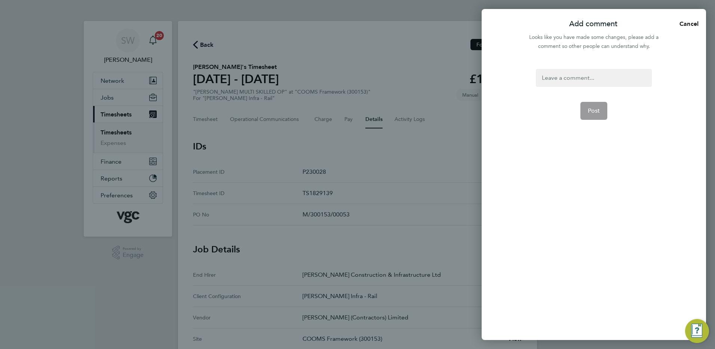
click at [546, 77] on div at bounding box center [594, 78] width 116 height 18
paste div
click at [596, 108] on span "Post" at bounding box center [594, 110] width 12 height 7
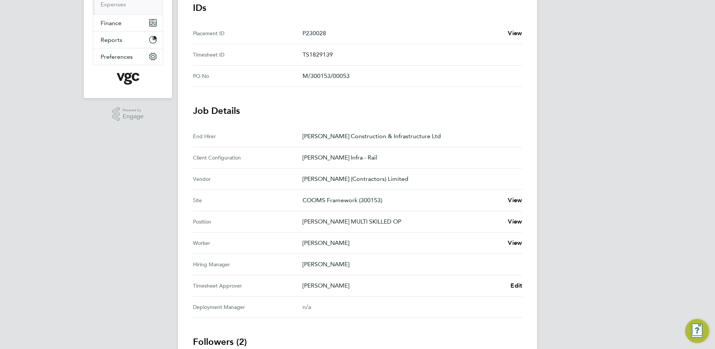
scroll to position [67, 0]
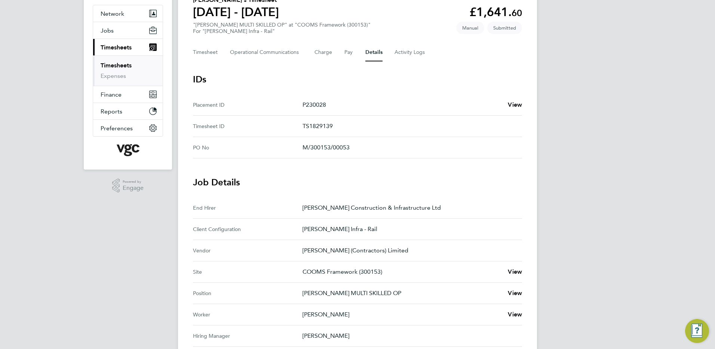
click at [102, 63] on link "Timesheets" at bounding box center [116, 65] width 31 height 7
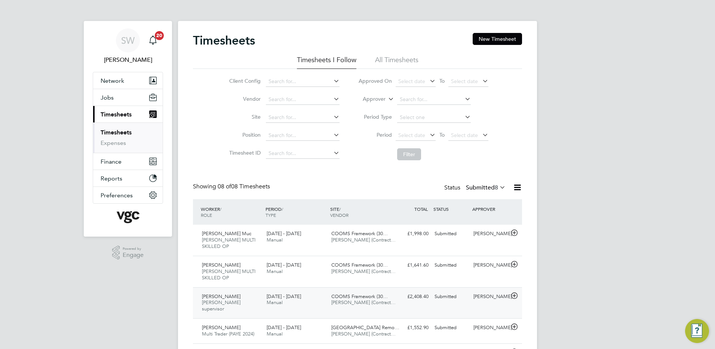
click at [479, 290] on div "Stephen Summers" at bounding box center [489, 296] width 39 height 12
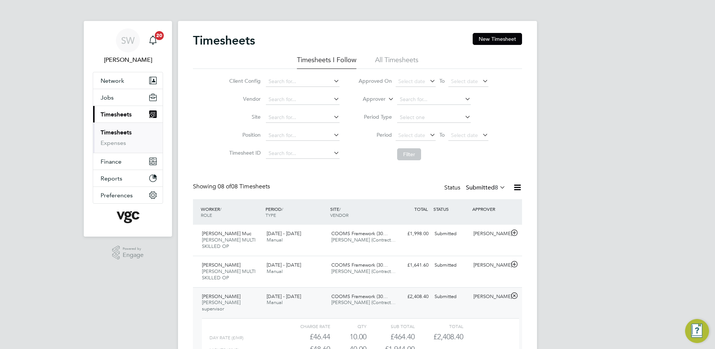
click at [451, 332] on span "£2,408.40" at bounding box center [448, 336] width 30 height 9
copy span "8"
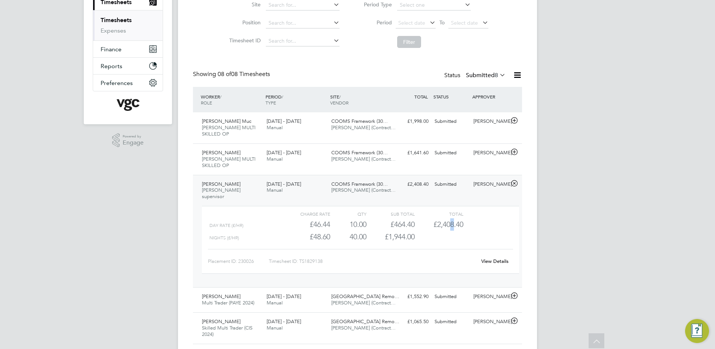
click at [494, 258] on link "View Details" at bounding box center [494, 261] width 27 height 6
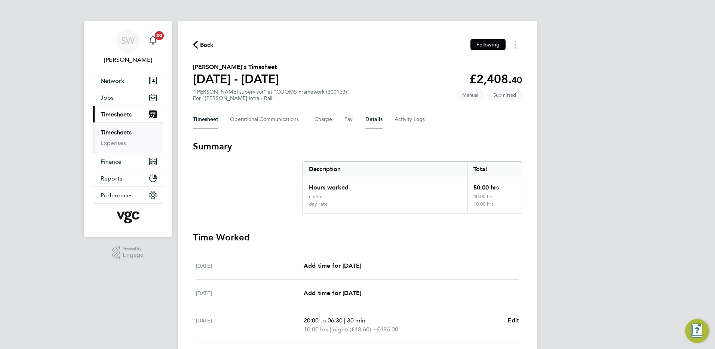
click at [370, 116] on button "Details" at bounding box center [373, 119] width 17 height 18
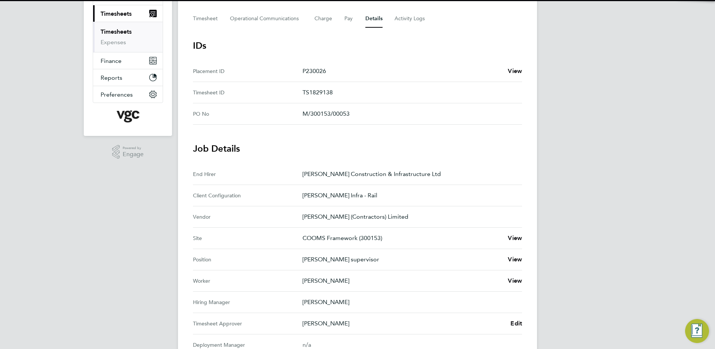
scroll to position [224, 0]
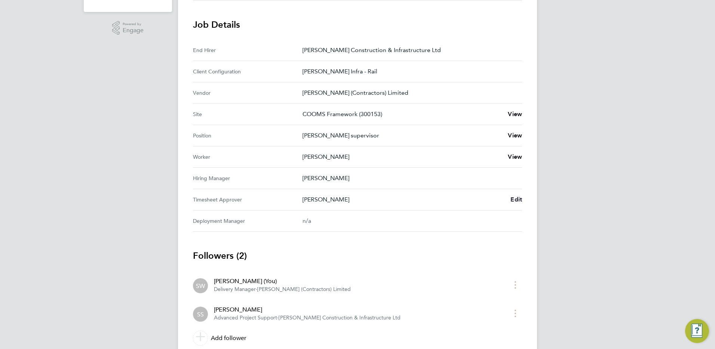
click at [512, 198] on span "Edit" at bounding box center [516, 199] width 12 height 7
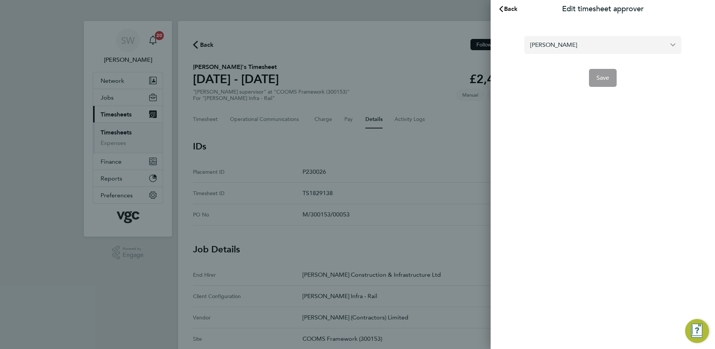
click at [585, 46] on input "Stephen Summers" at bounding box center [602, 45] width 157 height 18
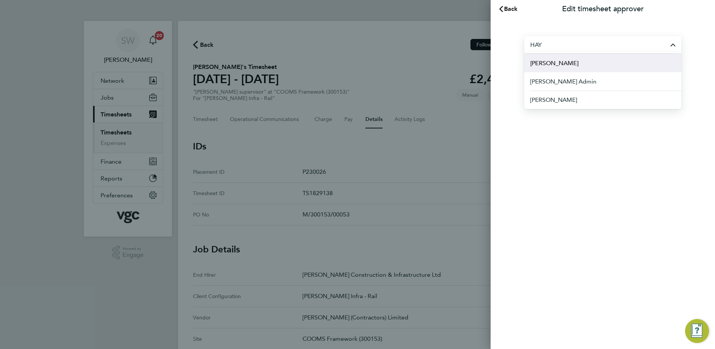
click at [560, 63] on span "[PERSON_NAME]" at bounding box center [554, 63] width 48 height 9
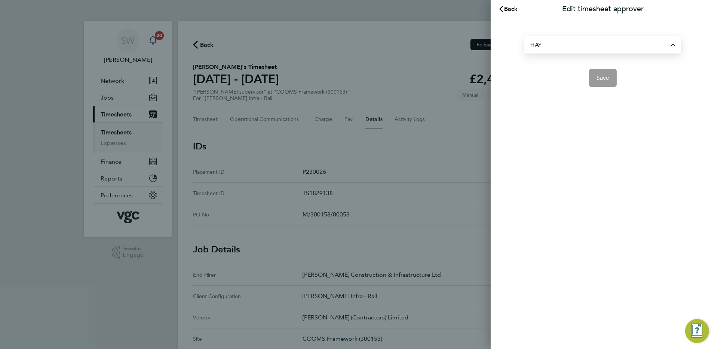
type input "[PERSON_NAME]"
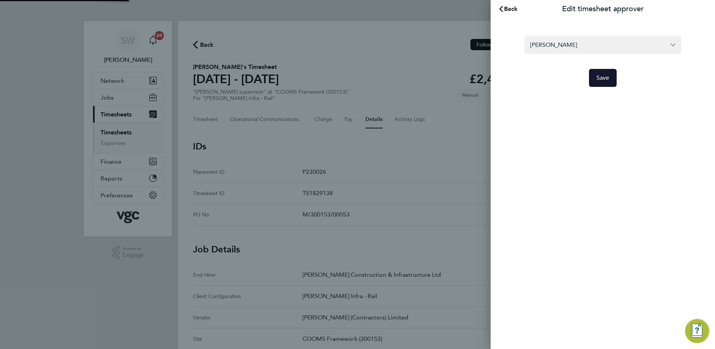
click at [598, 75] on span "Save" at bounding box center [602, 77] width 13 height 7
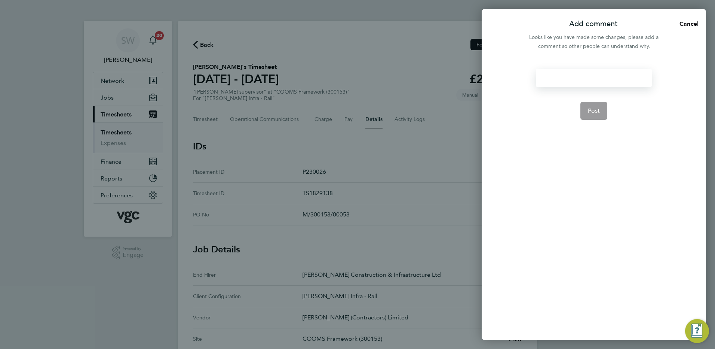
click at [543, 79] on div at bounding box center [594, 78] width 116 height 18
paste div
click at [555, 79] on div "8" at bounding box center [594, 78] width 116 height 18
click at [545, 76] on div at bounding box center [594, 78] width 116 height 18
click at [556, 76] on div "8" at bounding box center [594, 78] width 116 height 18
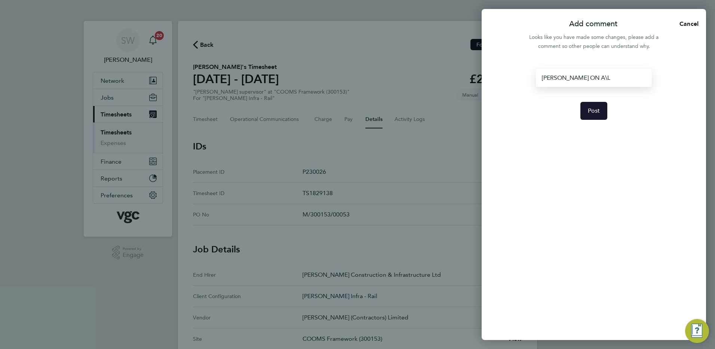
click at [598, 108] on span "Post" at bounding box center [594, 110] width 12 height 7
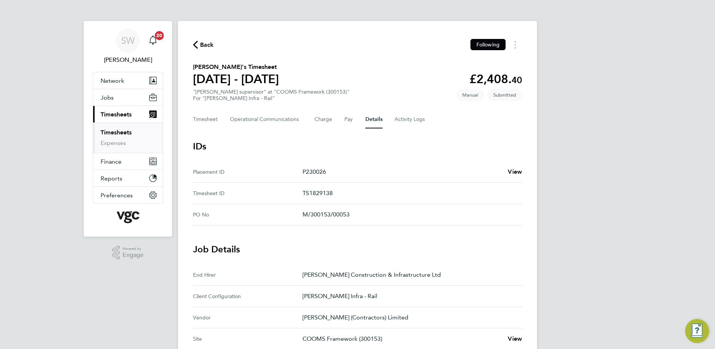
click at [123, 133] on link "Timesheets" at bounding box center [116, 132] width 31 height 7
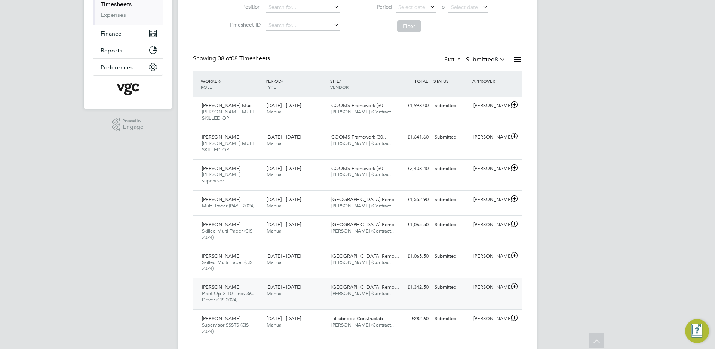
click at [488, 281] on div "[PERSON_NAME]" at bounding box center [489, 287] width 39 height 12
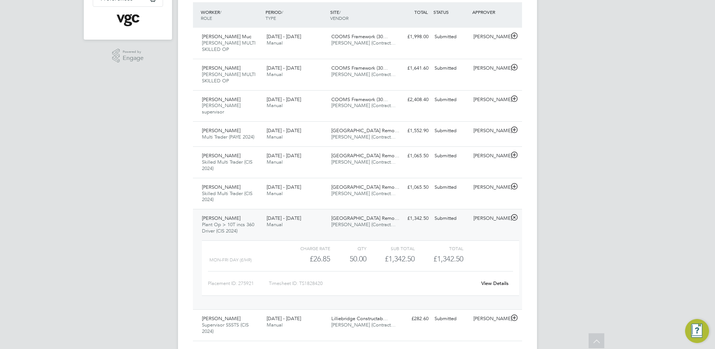
click at [496, 277] on div "View Details" at bounding box center [494, 283] width 37 height 12
click at [496, 280] on link "View Details" at bounding box center [494, 283] width 27 height 6
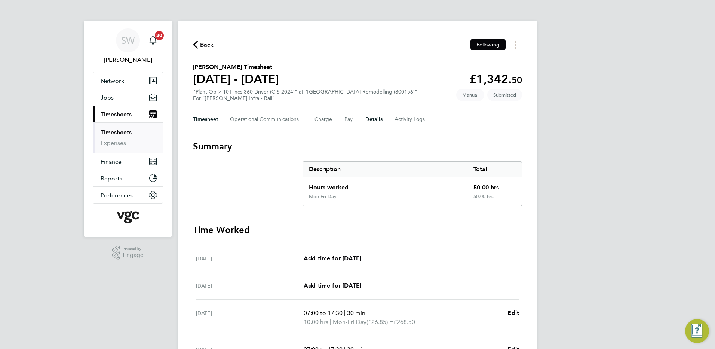
click at [374, 122] on button "Details" at bounding box center [373, 119] width 17 height 18
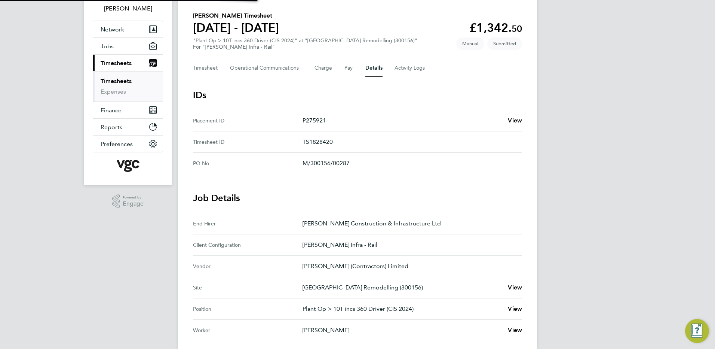
scroll to position [187, 0]
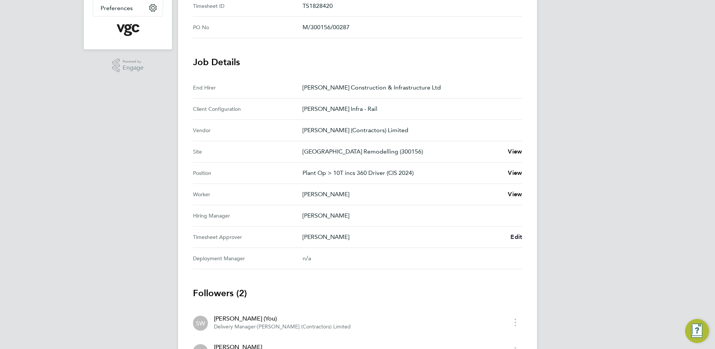
click at [518, 235] on span "Edit" at bounding box center [516, 236] width 12 height 7
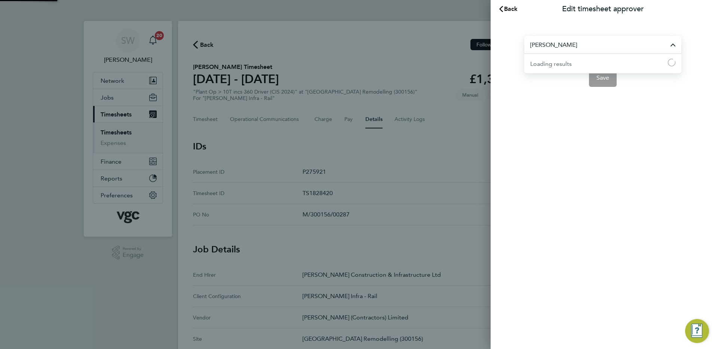
click at [578, 44] on input "[PERSON_NAME]" at bounding box center [602, 45] width 157 height 18
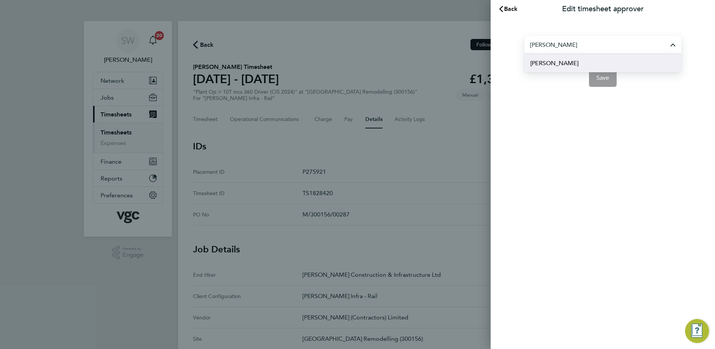
click at [532, 64] on span "[PERSON_NAME]" at bounding box center [554, 63] width 48 height 9
type input "[PERSON_NAME]"
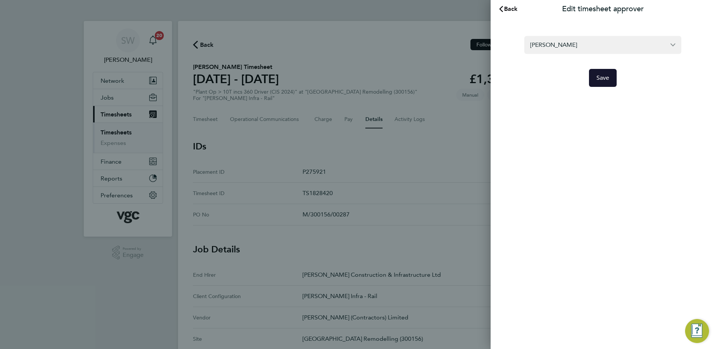
click at [601, 81] on button "Save" at bounding box center [603, 78] width 28 height 18
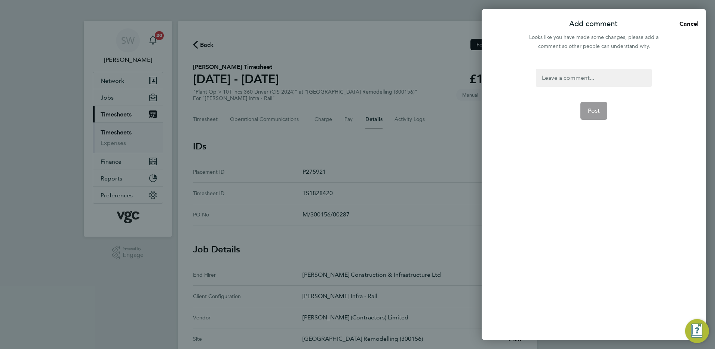
click at [558, 74] on div at bounding box center [594, 78] width 116 height 18
click at [560, 74] on div at bounding box center [594, 78] width 116 height 18
click at [583, 107] on button "Post" at bounding box center [593, 111] width 27 height 18
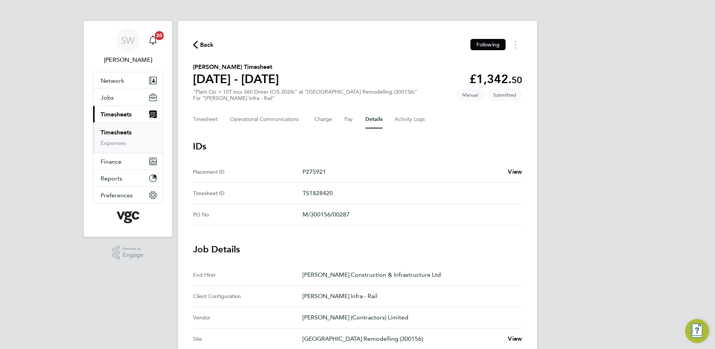
click at [118, 132] on link "Timesheets" at bounding box center [116, 132] width 31 height 7
